Goal: Check status: Check status

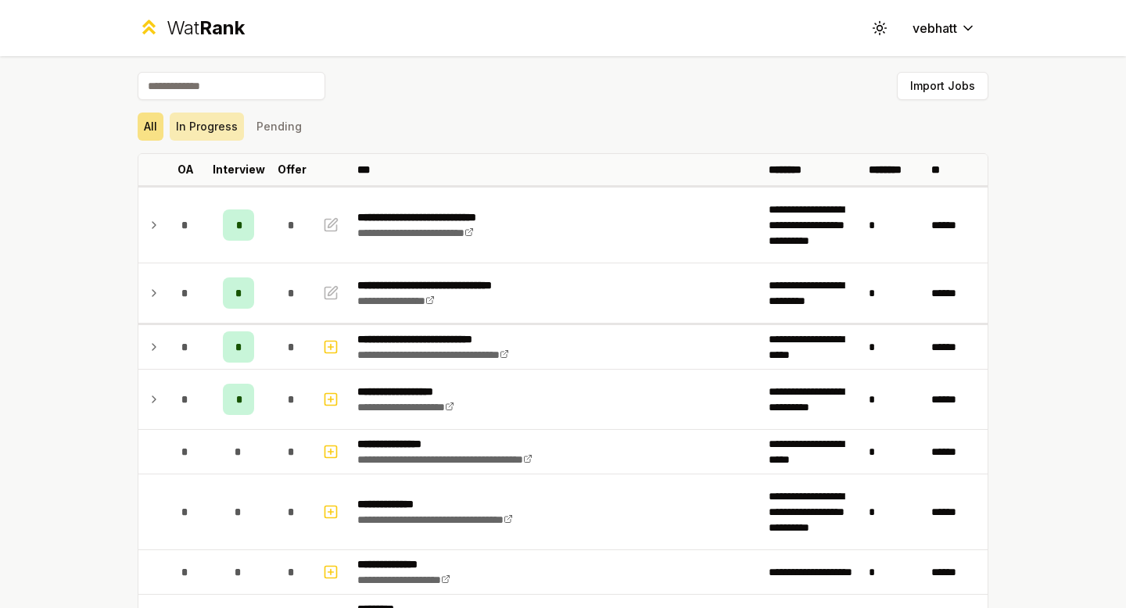
click at [207, 128] on button "In Progress" at bounding box center [207, 127] width 74 height 28
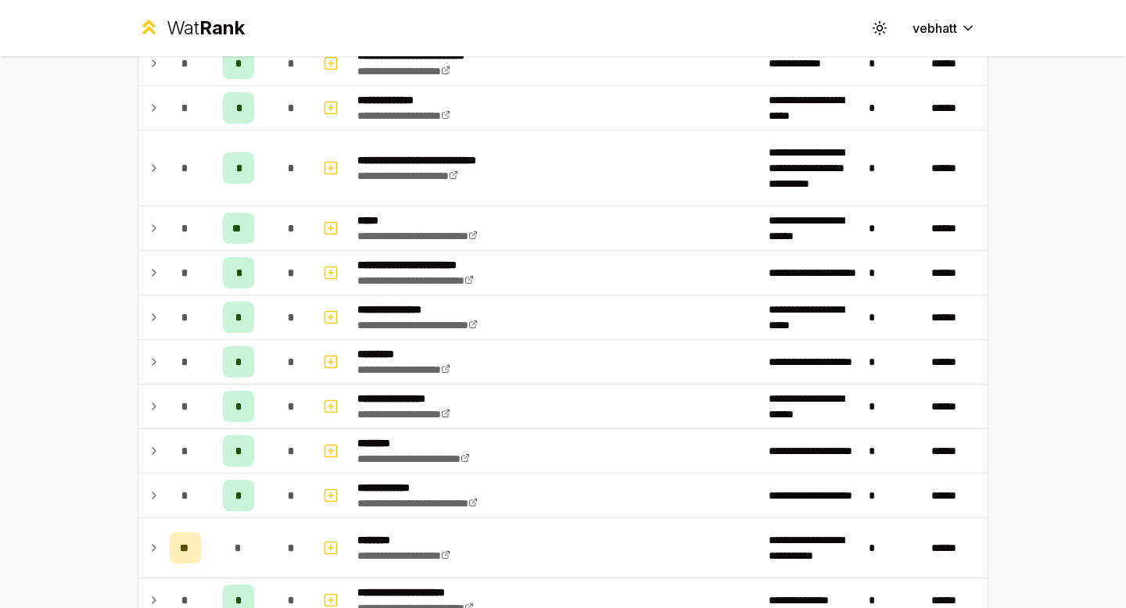
scroll to position [813, 0]
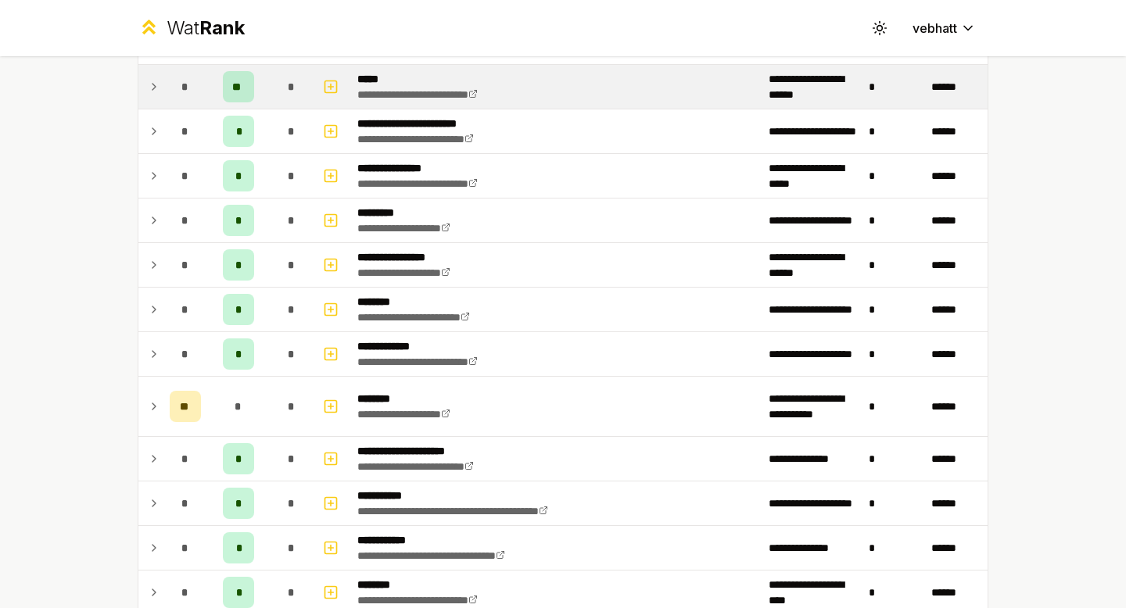
click at [152, 78] on icon at bounding box center [154, 86] width 13 height 19
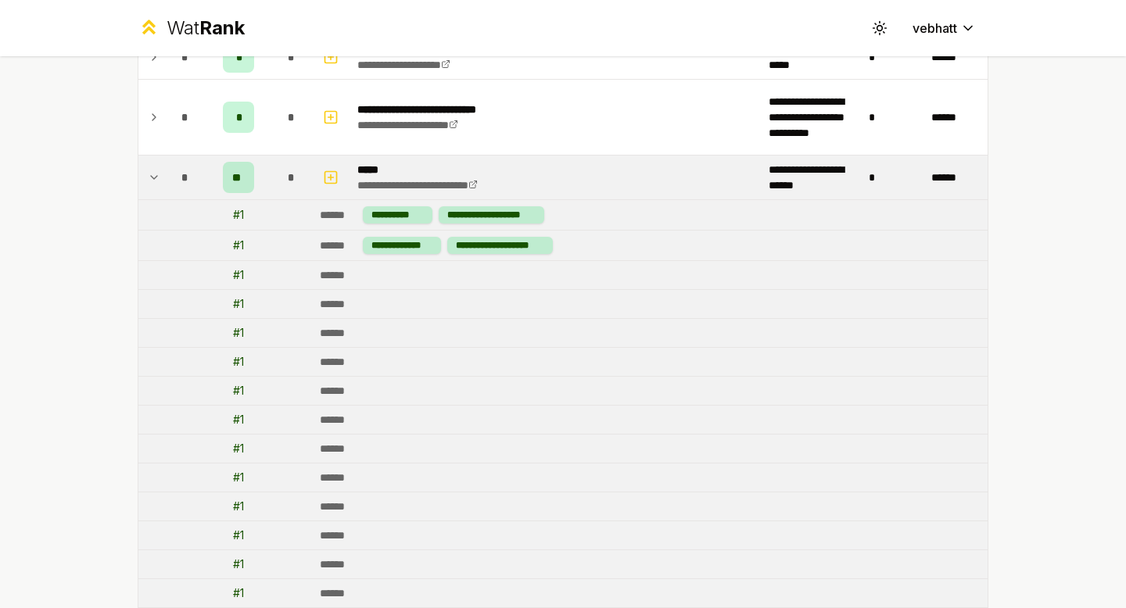
scroll to position [722, 0]
click at [151, 173] on icon at bounding box center [154, 178] width 13 height 19
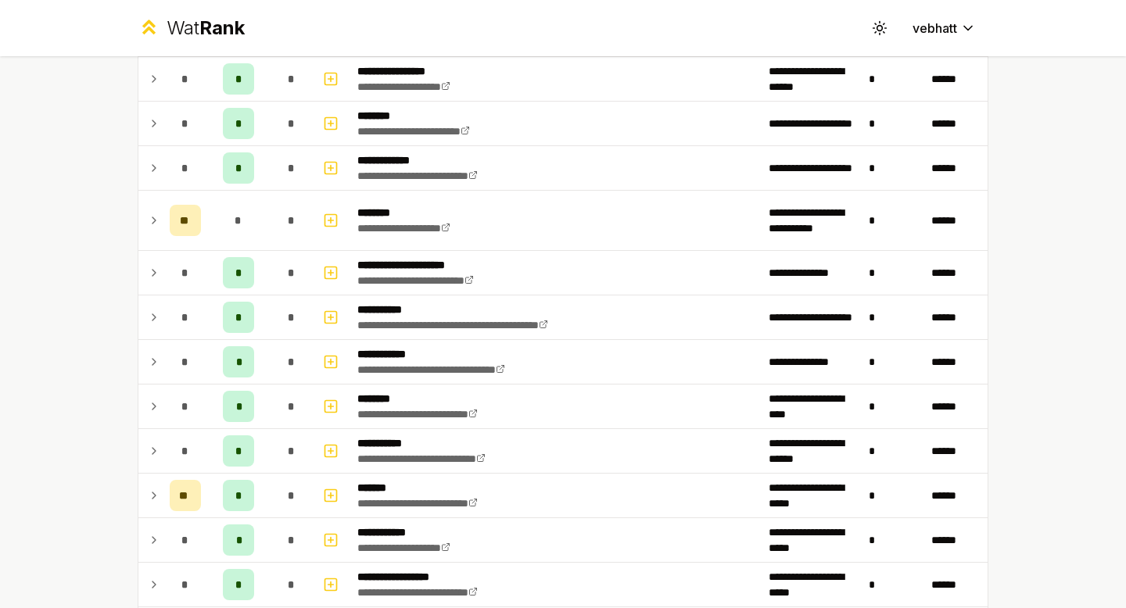
scroll to position [988, 0]
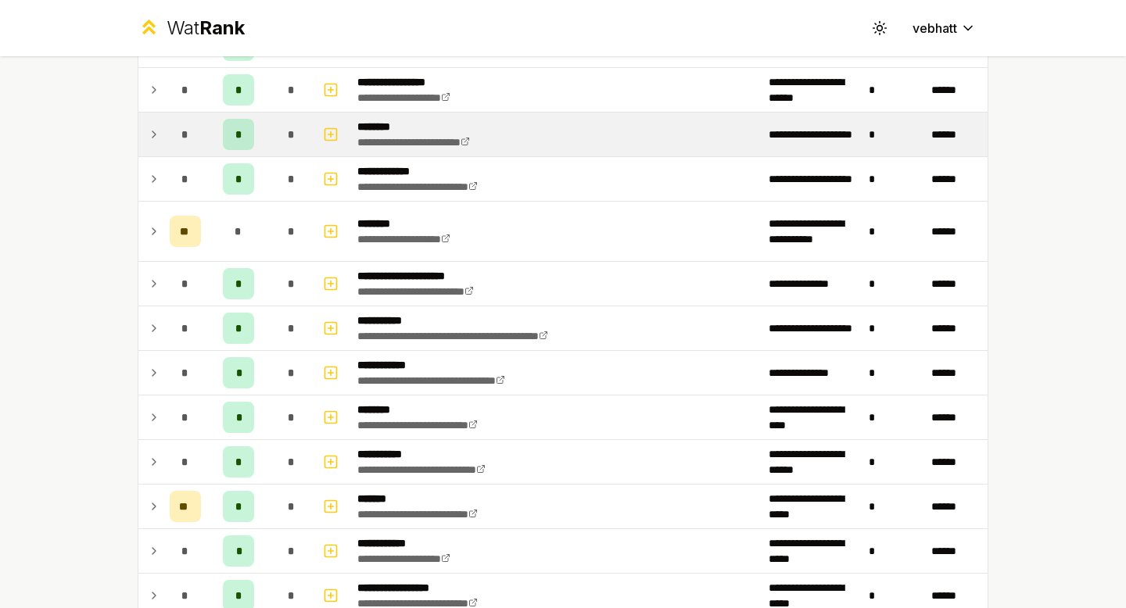
click at [151, 134] on icon at bounding box center [154, 134] width 13 height 19
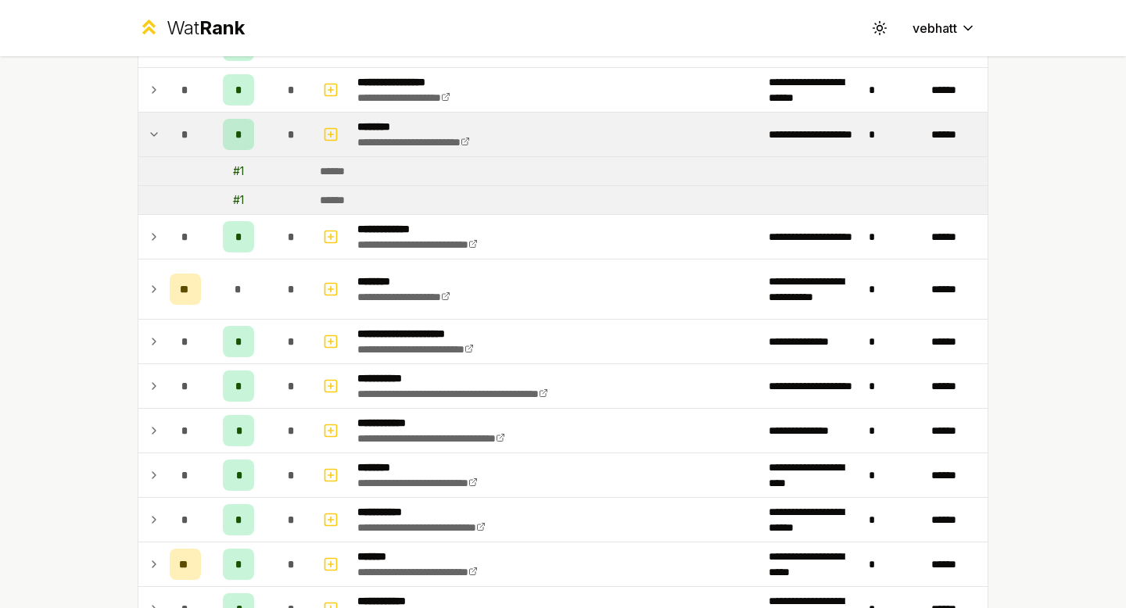
click at [152, 127] on icon at bounding box center [154, 134] width 13 height 19
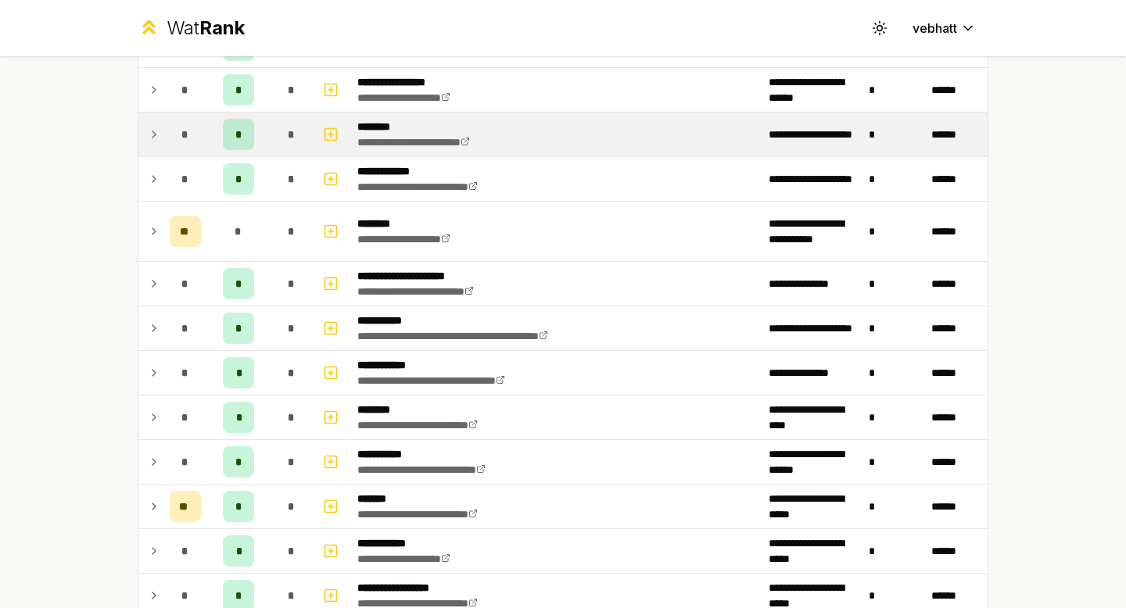
click at [152, 127] on icon at bounding box center [154, 134] width 13 height 19
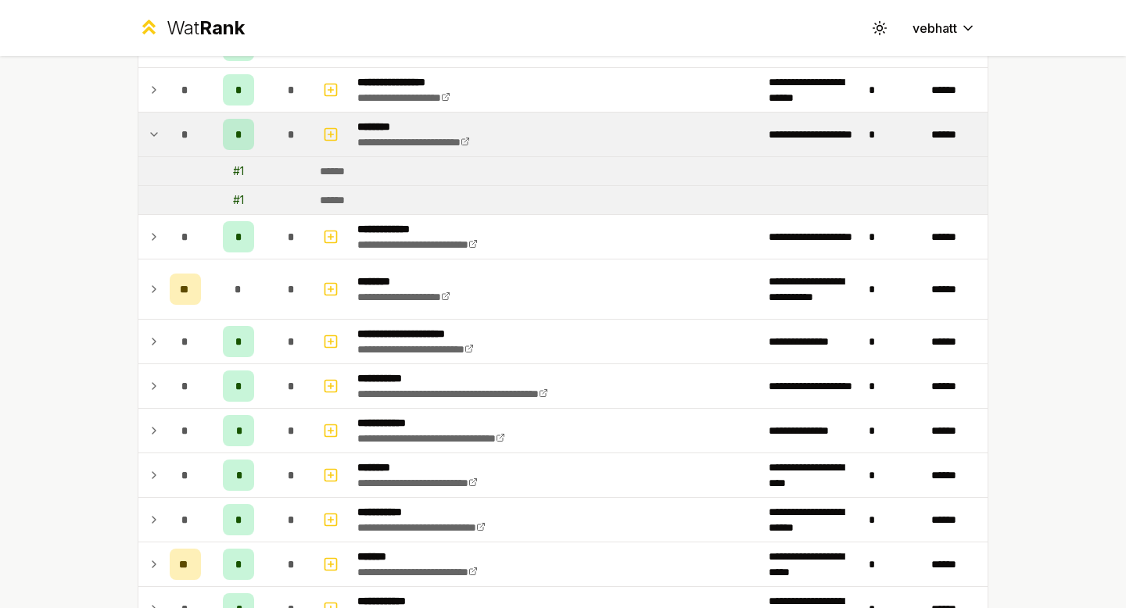
click at [152, 127] on icon at bounding box center [154, 134] width 13 height 19
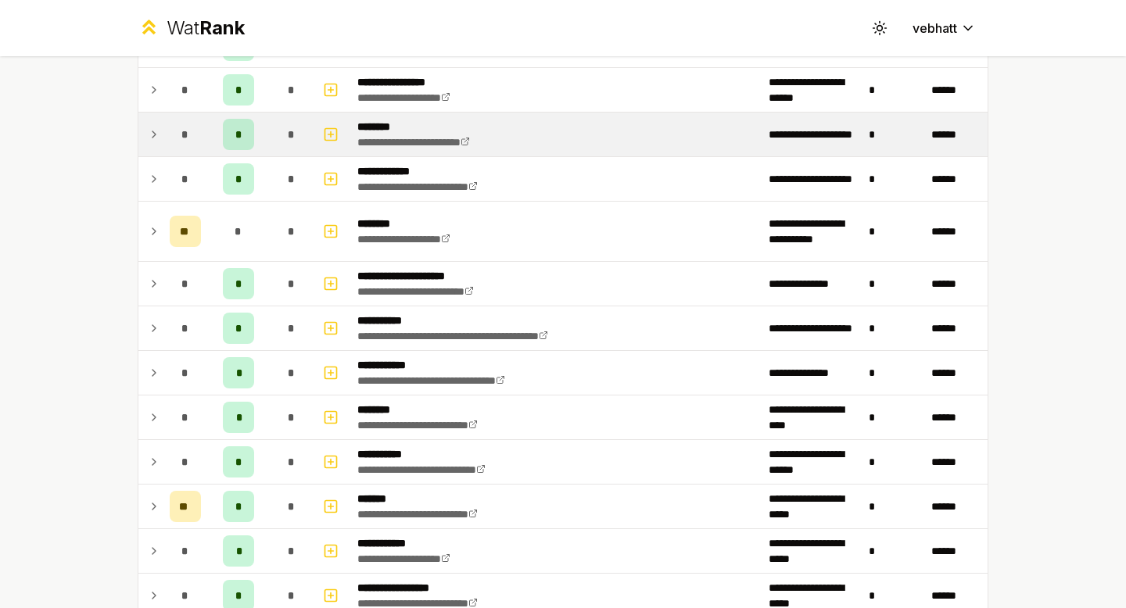
click at [103, 278] on div "**********" at bounding box center [563, 304] width 1126 height 608
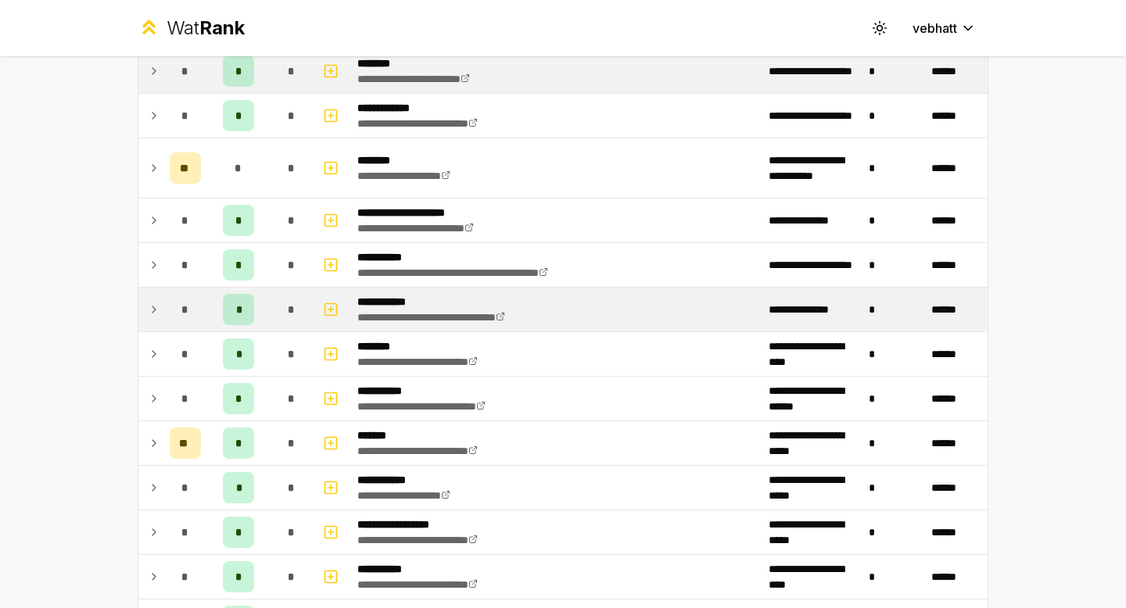
click at [149, 316] on icon at bounding box center [154, 309] width 13 height 19
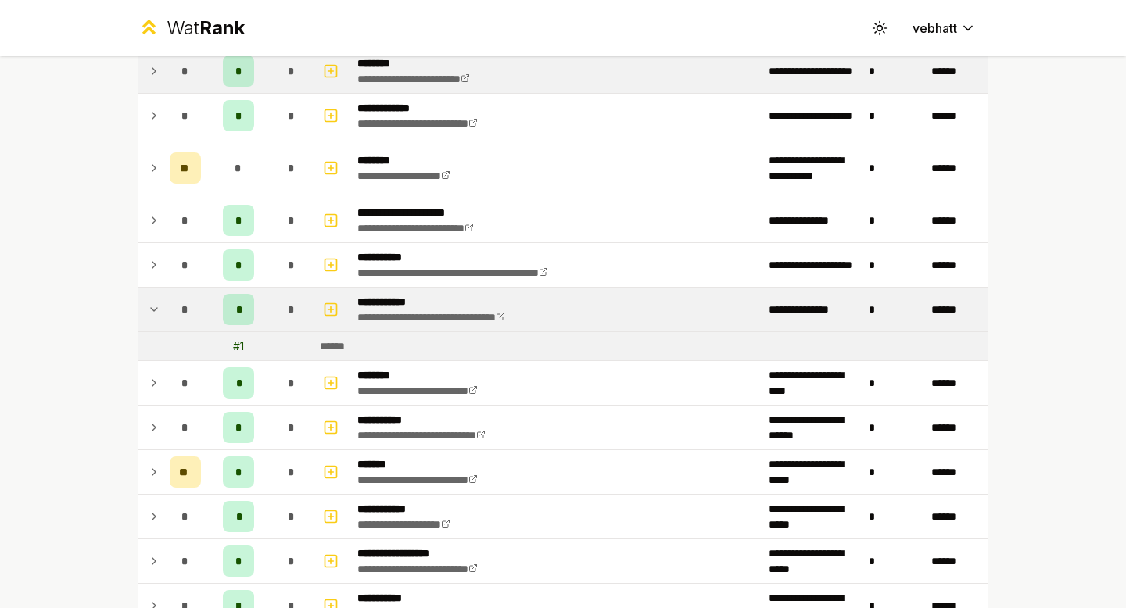
click at [149, 306] on icon at bounding box center [154, 309] width 13 height 19
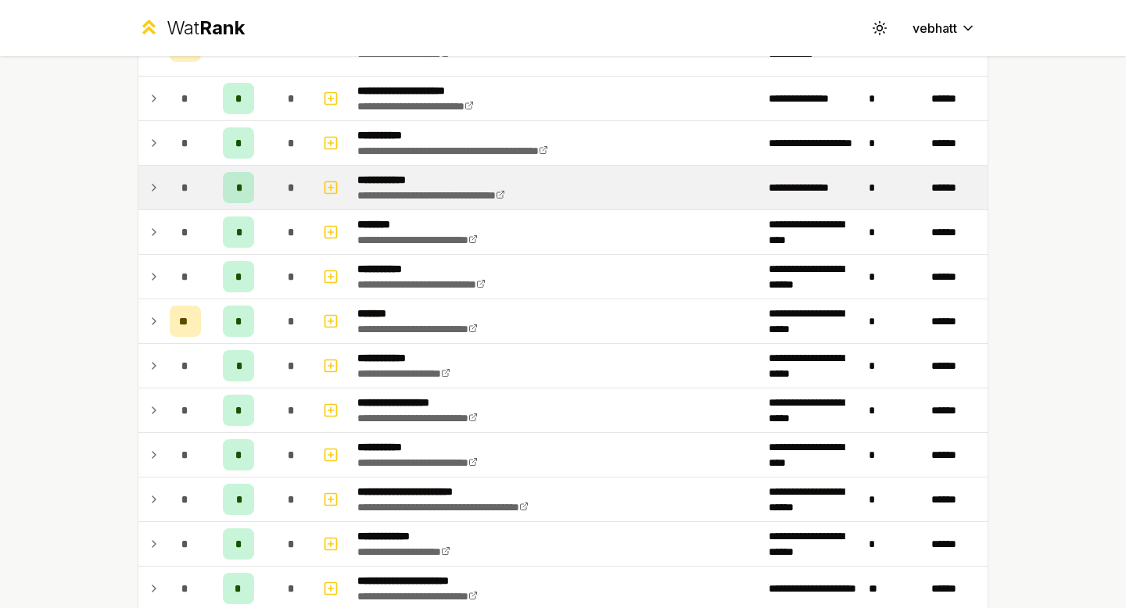
scroll to position [1175, 0]
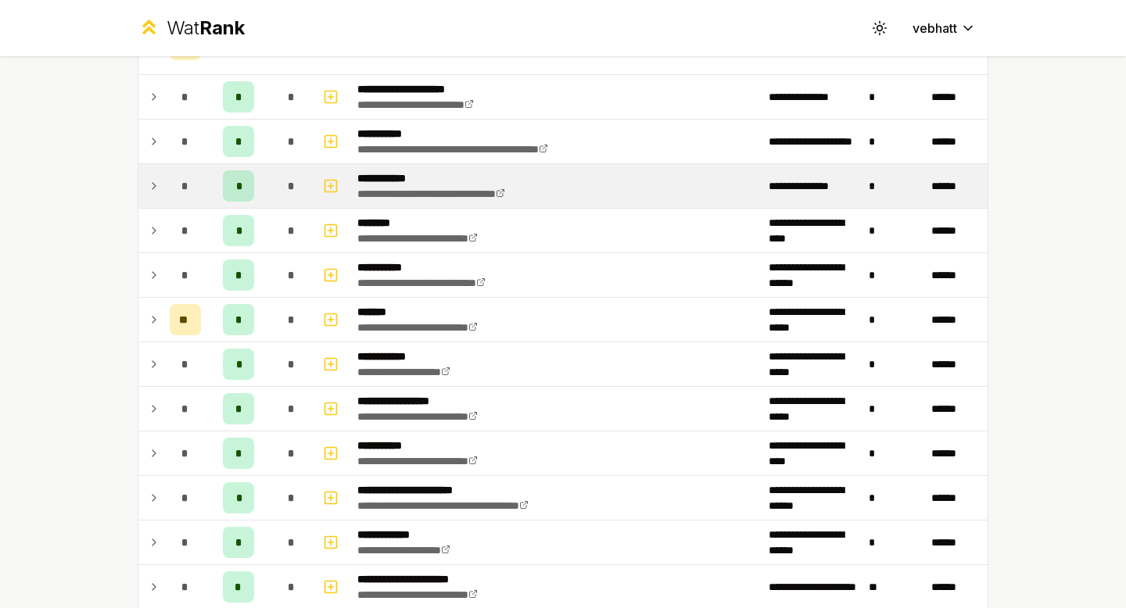
click at [91, 299] on div "**********" at bounding box center [563, 304] width 1126 height 608
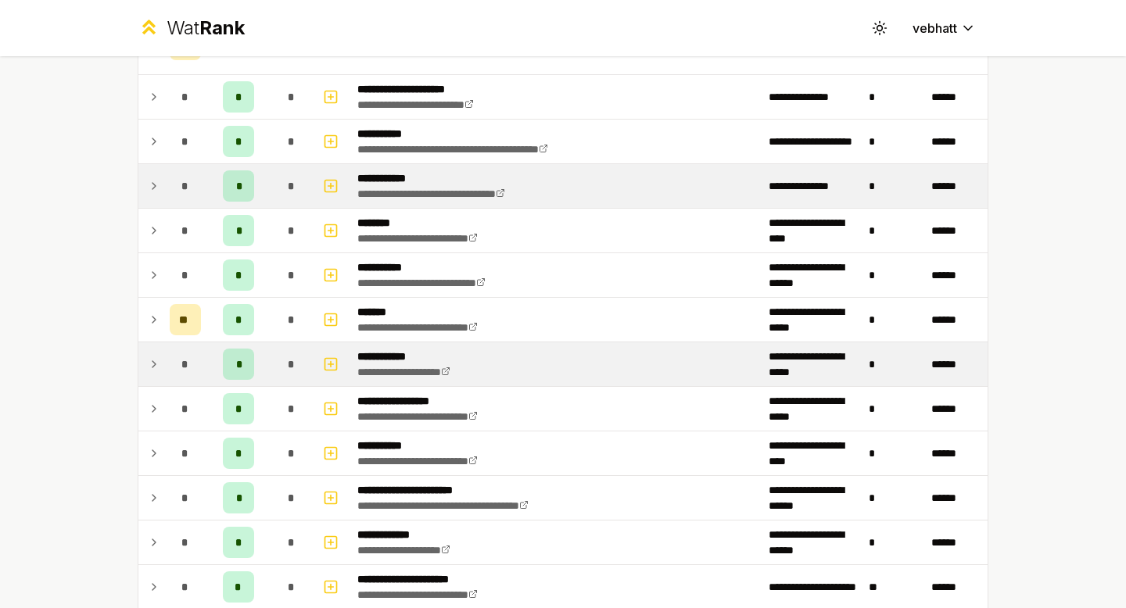
click at [152, 361] on icon at bounding box center [153, 364] width 3 height 6
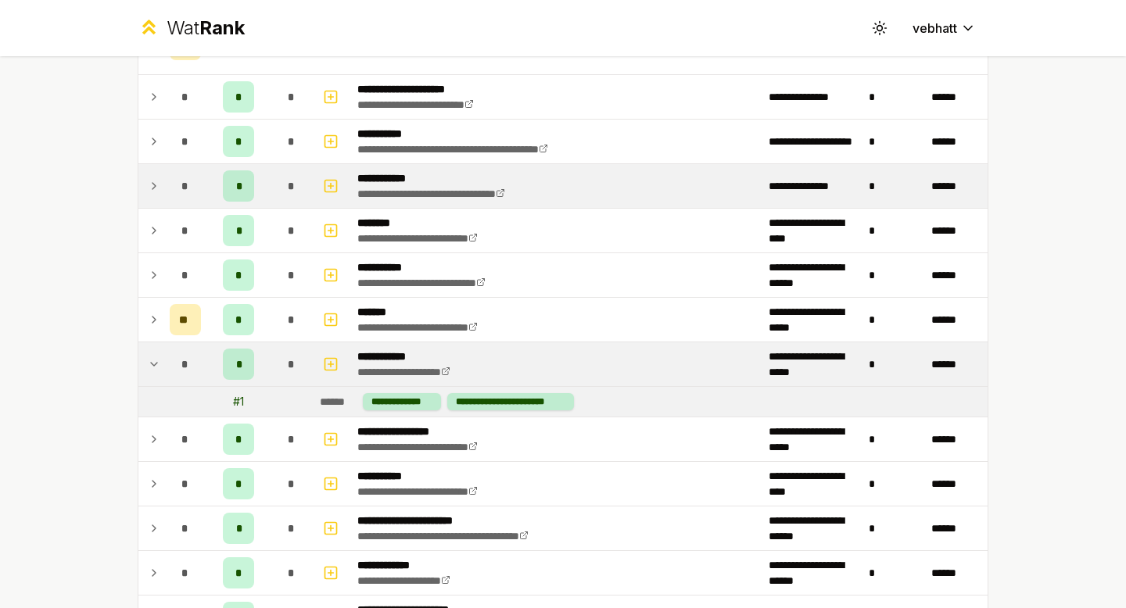
click at [152, 361] on icon at bounding box center [154, 364] width 13 height 19
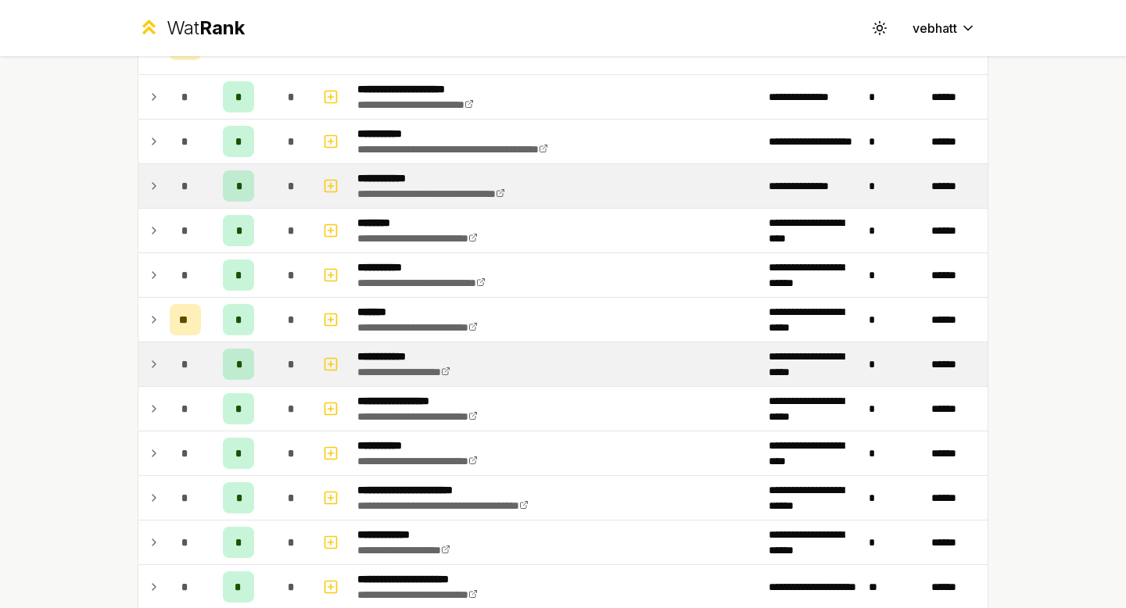
click at [102, 358] on div "**********" at bounding box center [563, 304] width 1126 height 608
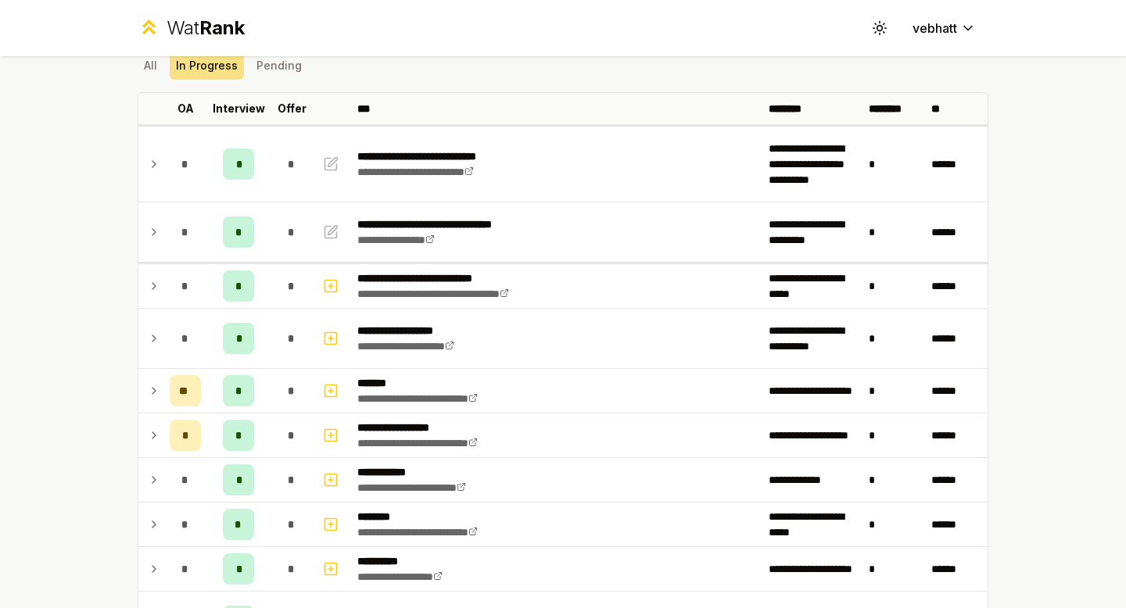
scroll to position [0, 0]
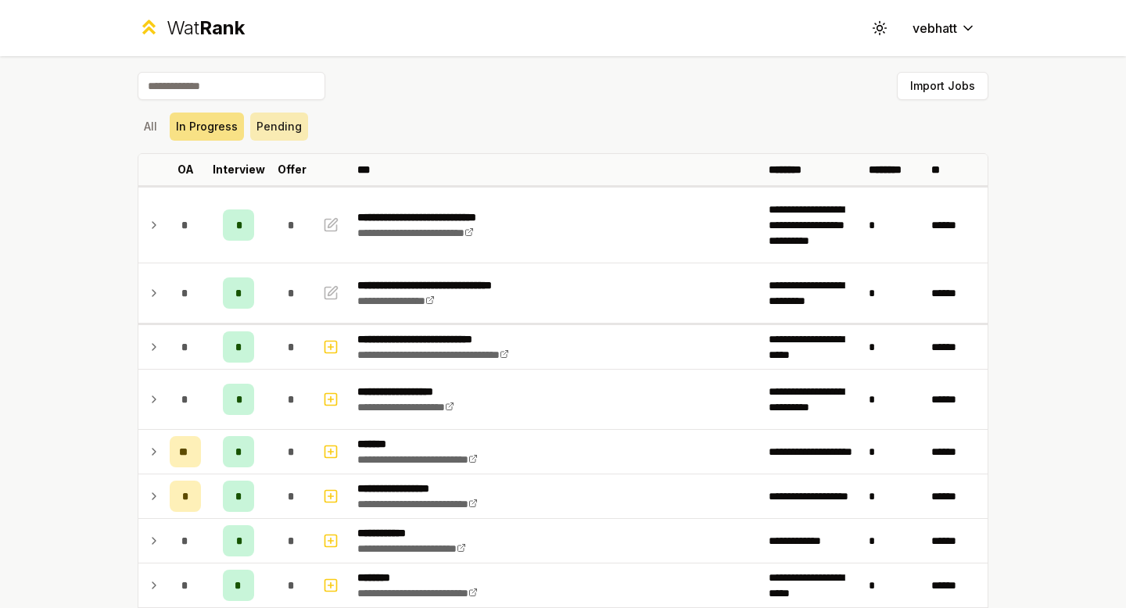
click at [277, 131] on button "Pending" at bounding box center [279, 127] width 58 height 28
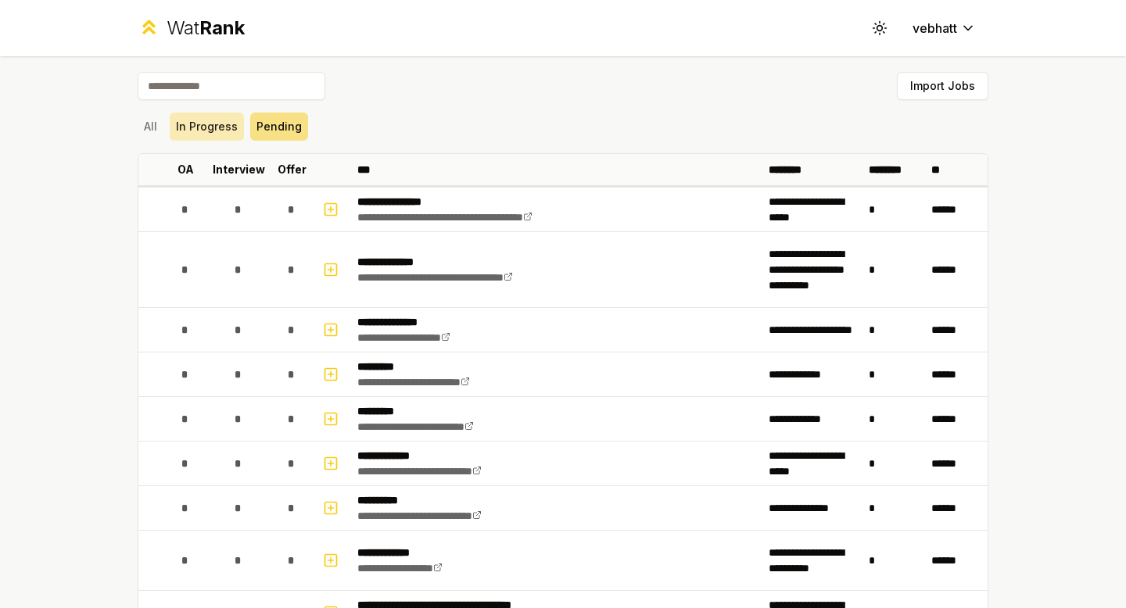
click at [226, 122] on button "In Progress" at bounding box center [207, 127] width 74 height 28
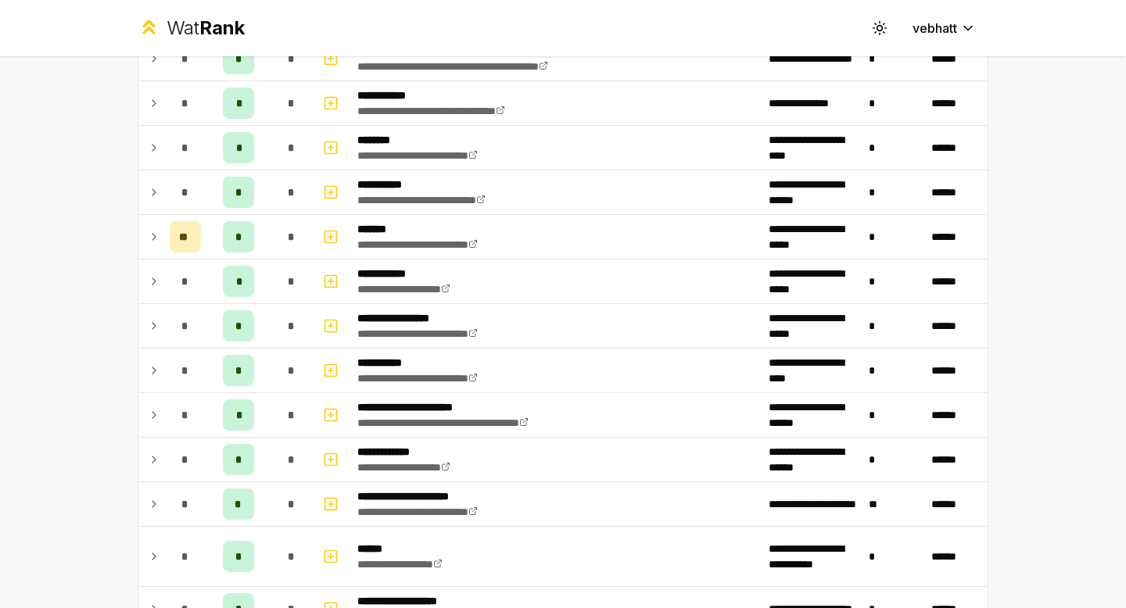
scroll to position [1249, 0]
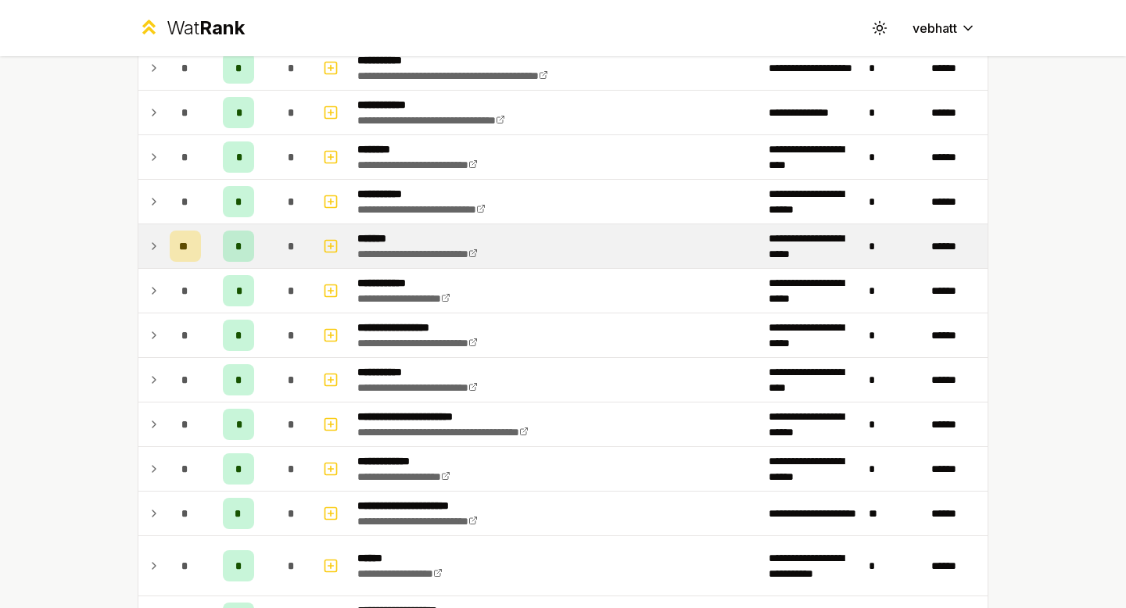
click at [148, 239] on icon at bounding box center [154, 246] width 13 height 19
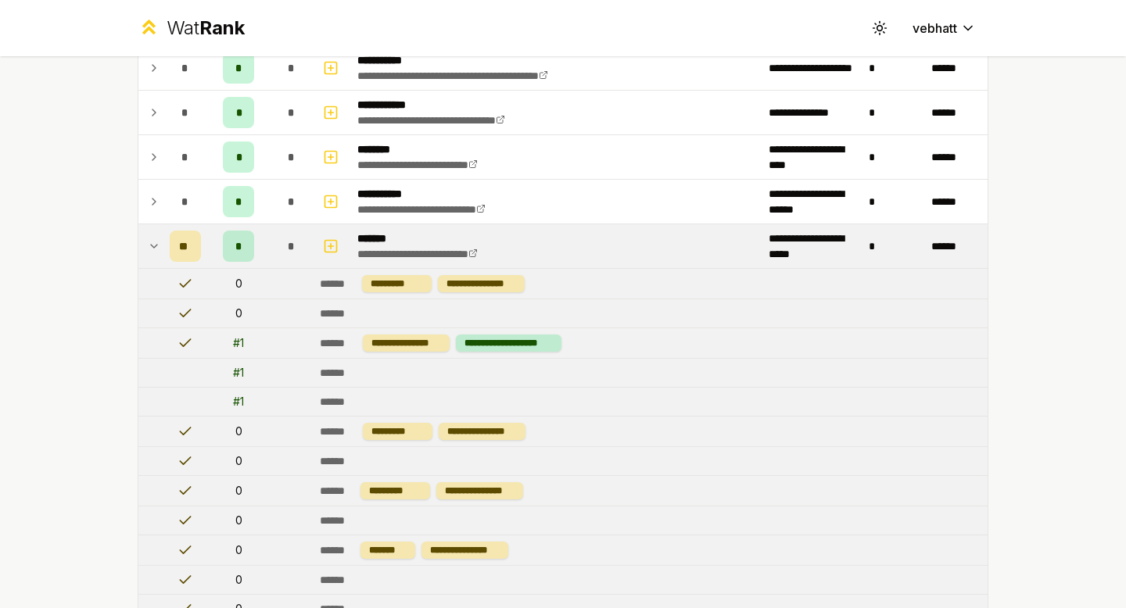
click at [151, 239] on icon at bounding box center [154, 246] width 13 height 19
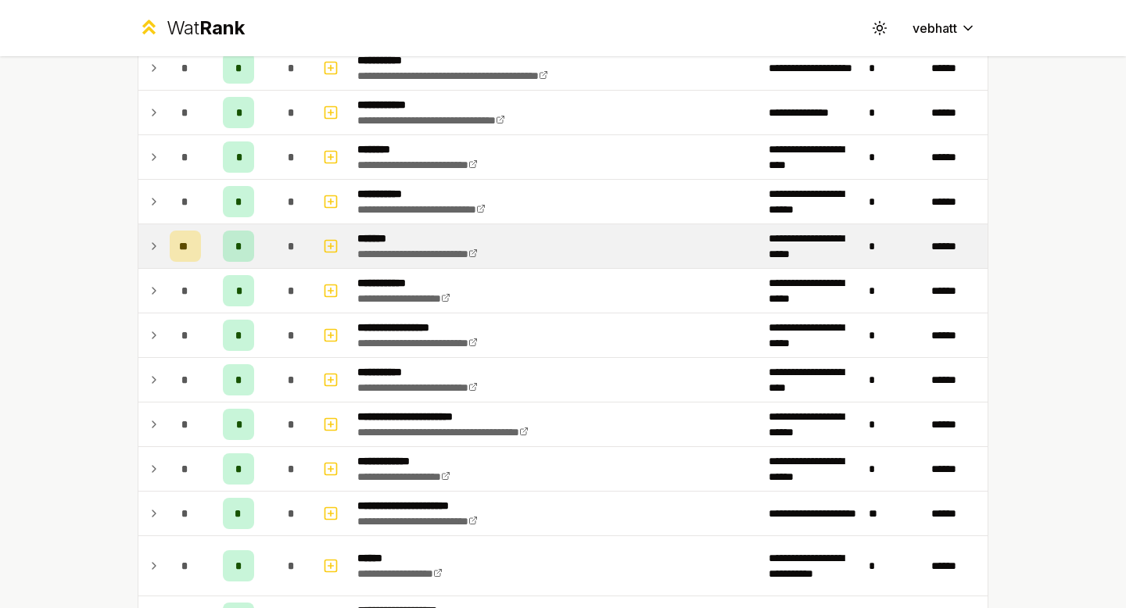
click at [98, 240] on div "**********" at bounding box center [563, 304] width 1126 height 608
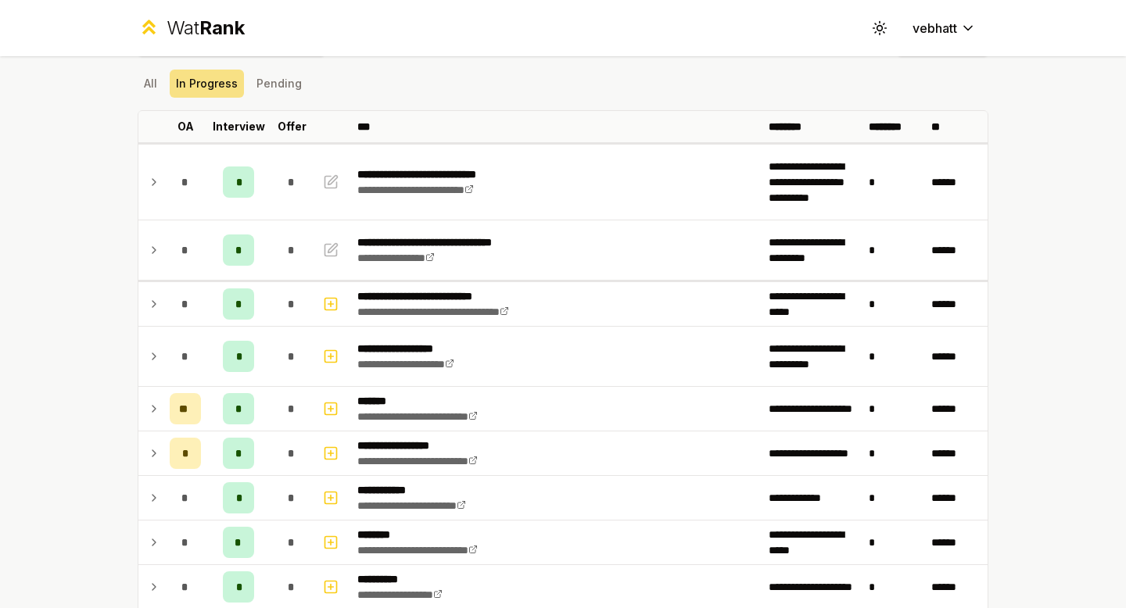
scroll to position [0, 0]
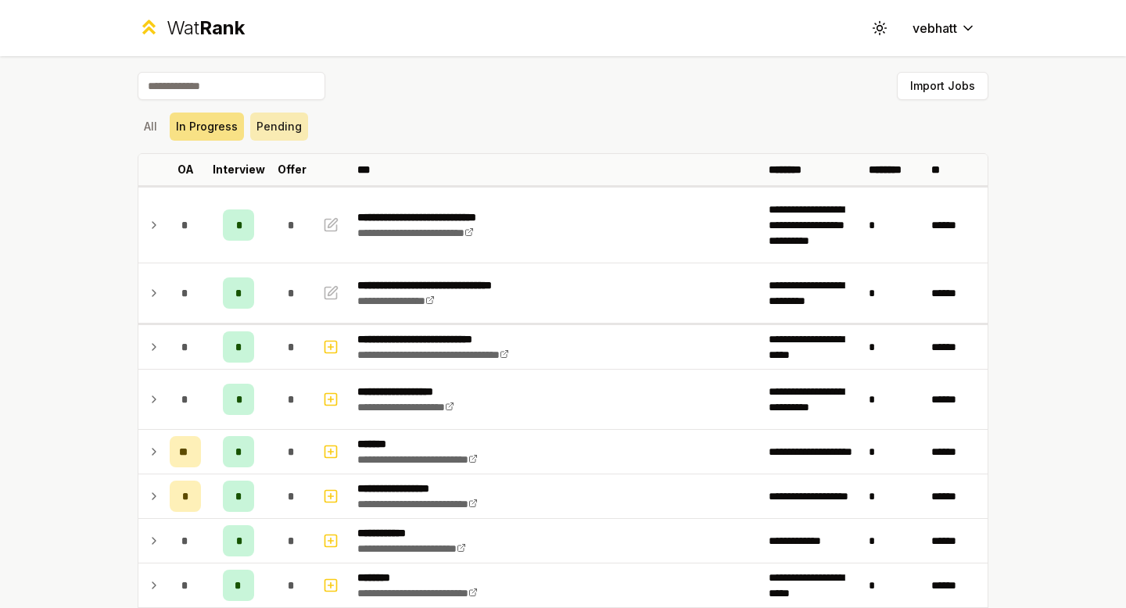
click at [297, 138] on button "Pending" at bounding box center [279, 127] width 58 height 28
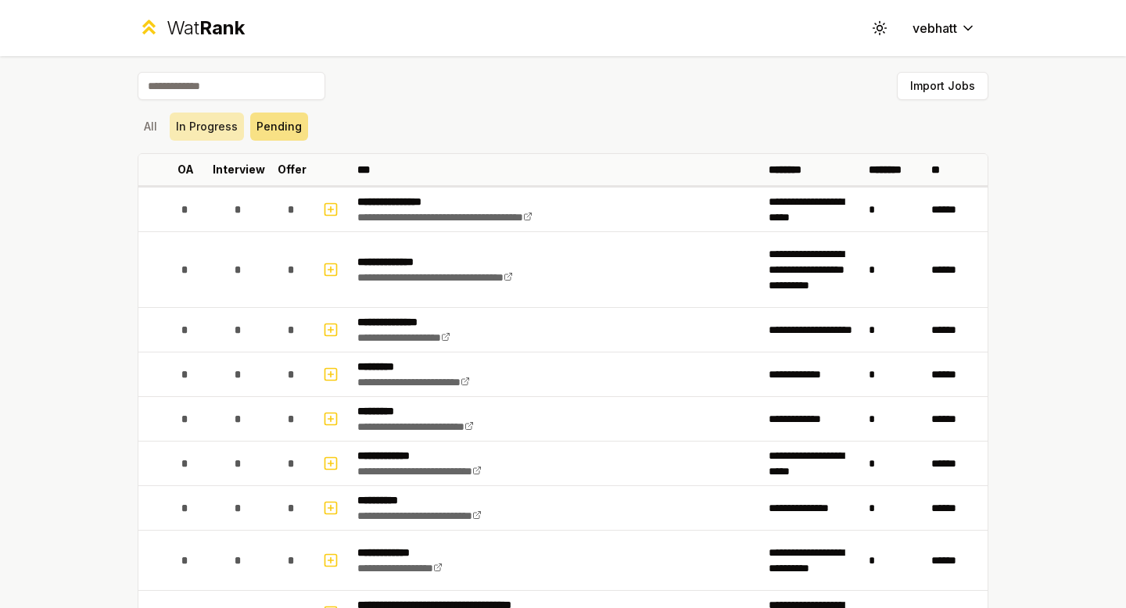
click at [192, 138] on button "In Progress" at bounding box center [207, 127] width 74 height 28
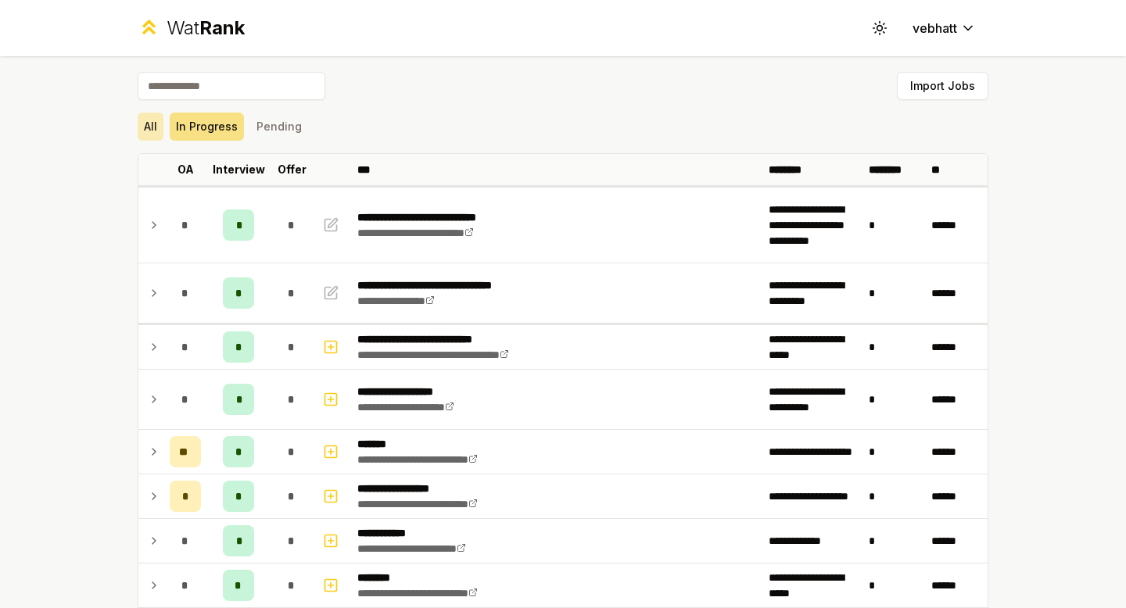
click at [151, 133] on button "All" at bounding box center [151, 127] width 26 height 28
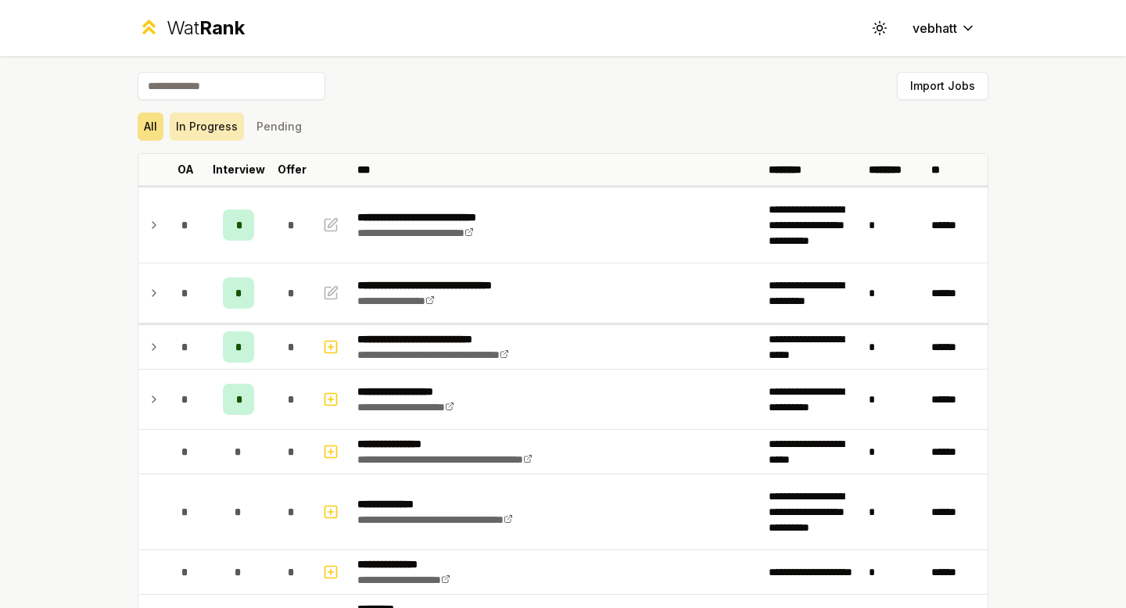
click at [213, 134] on button "In Progress" at bounding box center [207, 127] width 74 height 28
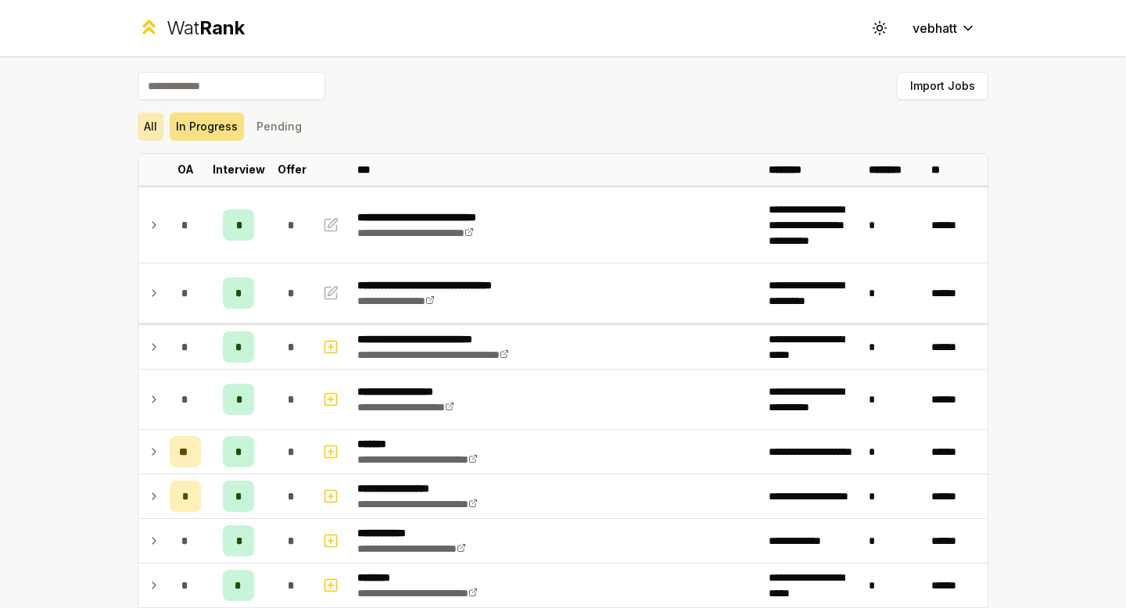
click at [160, 127] on button "All" at bounding box center [151, 127] width 26 height 28
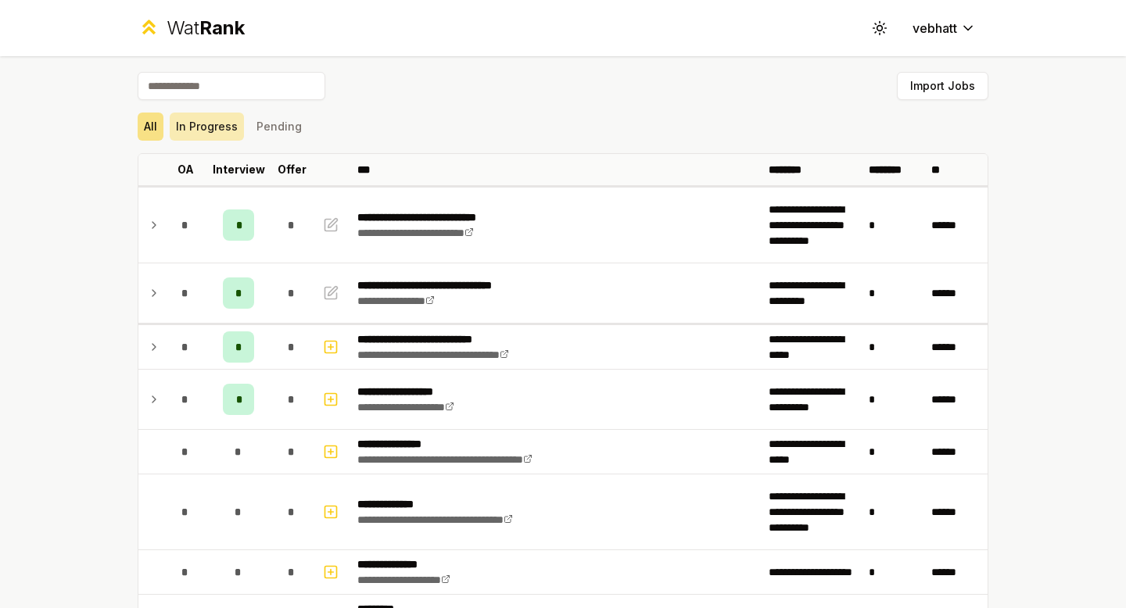
click at [203, 126] on button "In Progress" at bounding box center [207, 127] width 74 height 28
click at [203, 129] on button "In Progress" at bounding box center [207, 127] width 74 height 28
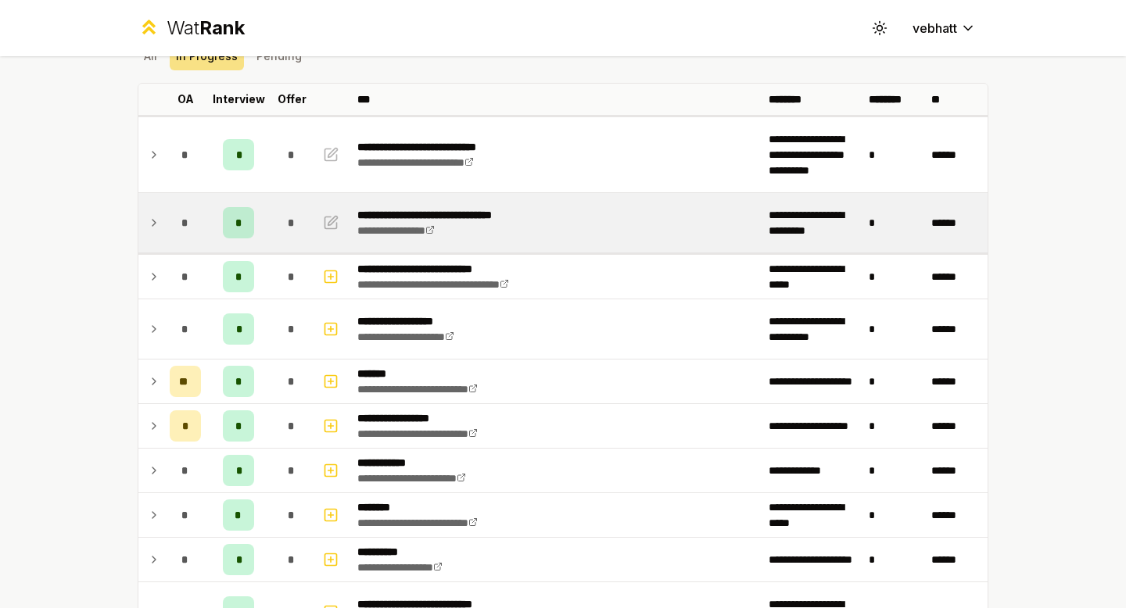
scroll to position [72, 0]
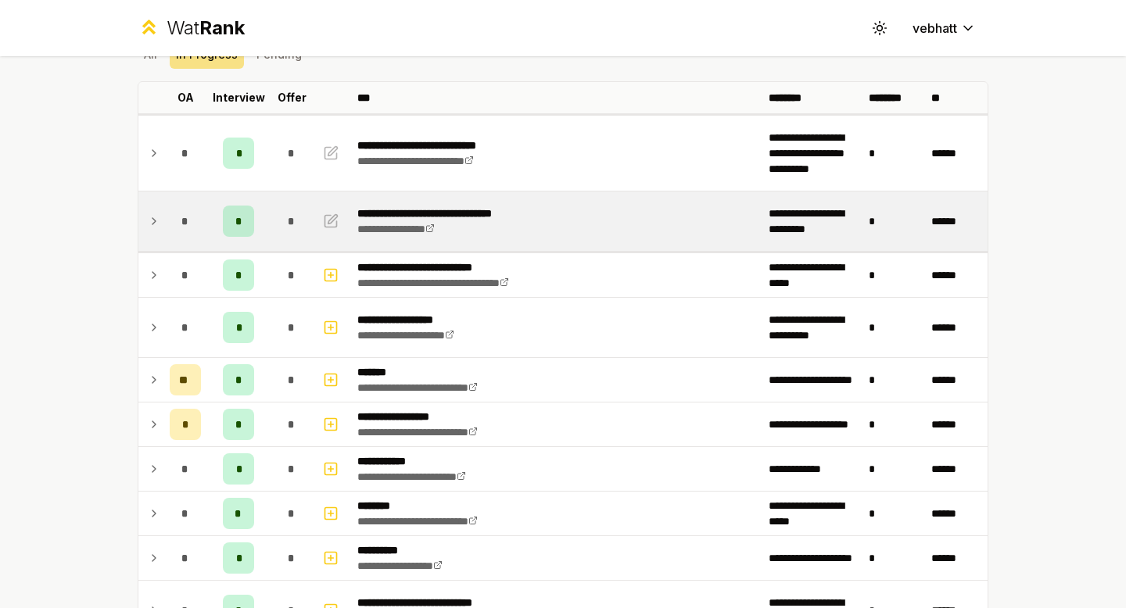
click at [159, 213] on icon at bounding box center [154, 221] width 13 height 19
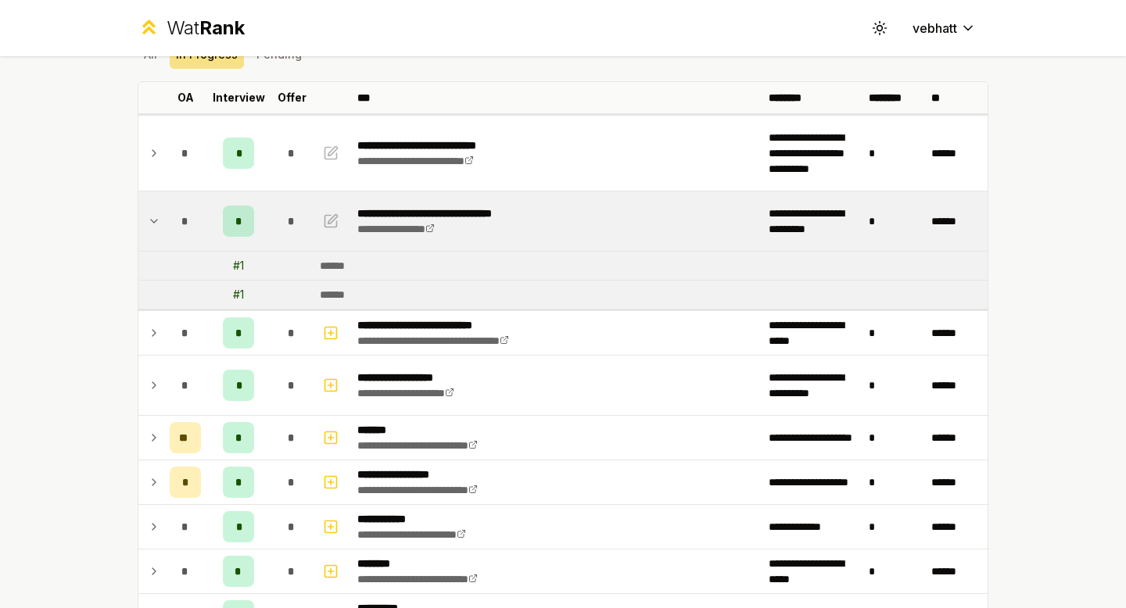
click at [151, 213] on icon at bounding box center [154, 221] width 13 height 19
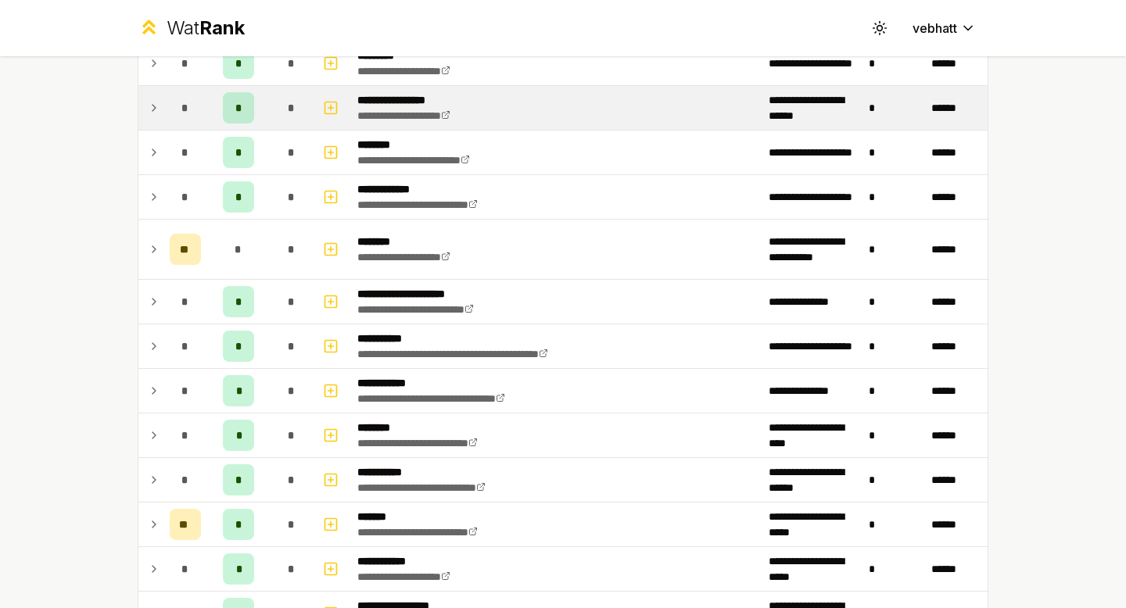
scroll to position [971, 0]
